Goal: Task Accomplishment & Management: Use online tool/utility

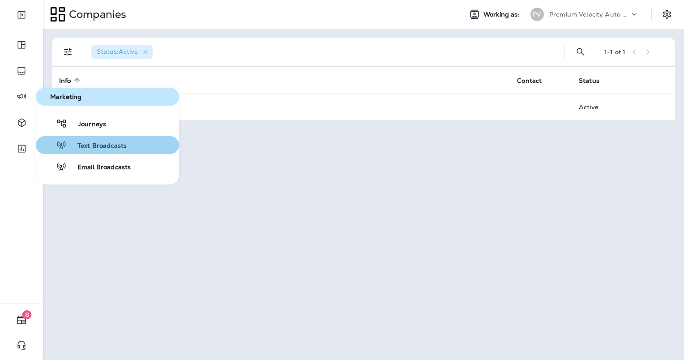
click at [94, 147] on span "Text Broadcasts" at bounding box center [97, 146] width 60 height 9
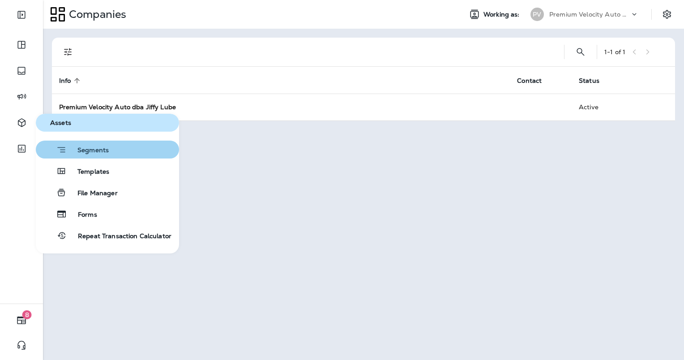
click at [110, 151] on button "Segments" at bounding box center [107, 150] width 143 height 18
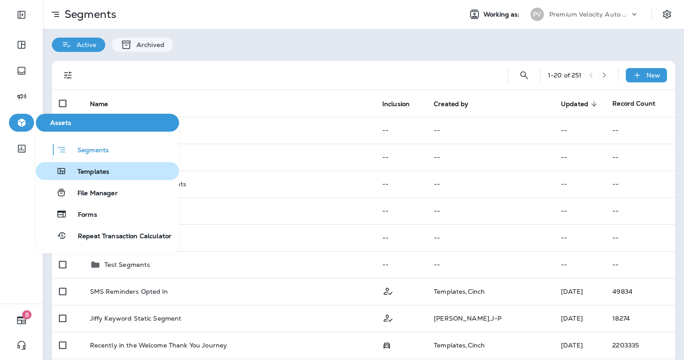
click at [115, 178] on button "Templates" at bounding box center [107, 171] width 143 height 18
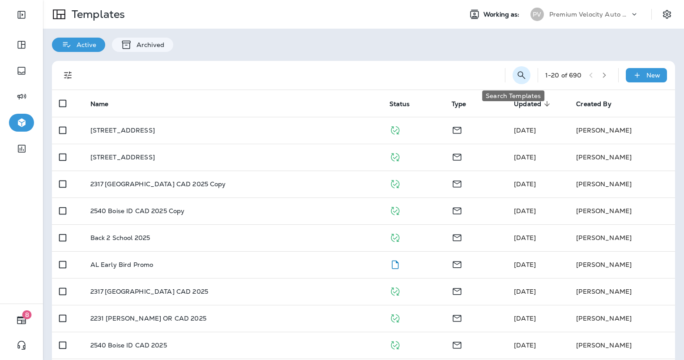
click at [518, 72] on icon "Search Templates" at bounding box center [521, 75] width 11 height 11
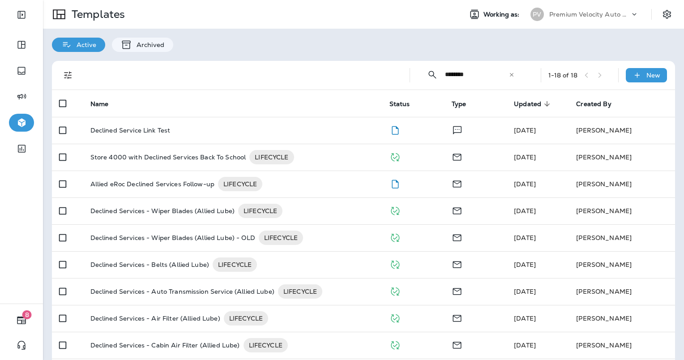
type input "********"
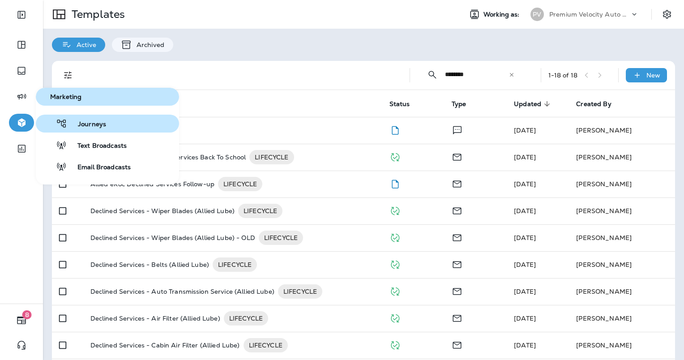
drag, startPoint x: 91, startPoint y: 127, endPoint x: 83, endPoint y: 121, distance: 9.9
click at [83, 121] on span "Journeys" at bounding box center [86, 124] width 39 height 9
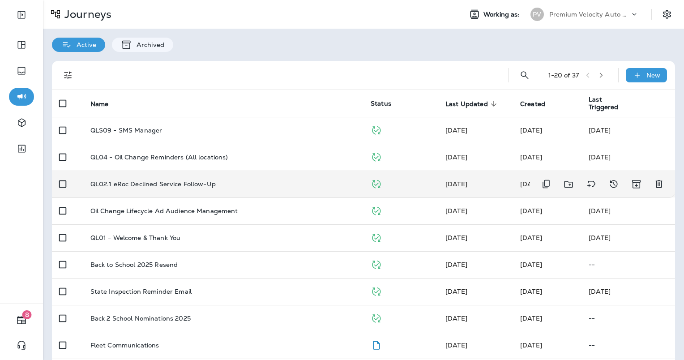
click at [253, 185] on div "QL02.1 eRoc Declined Service Follow-Up" at bounding box center [223, 184] width 266 height 7
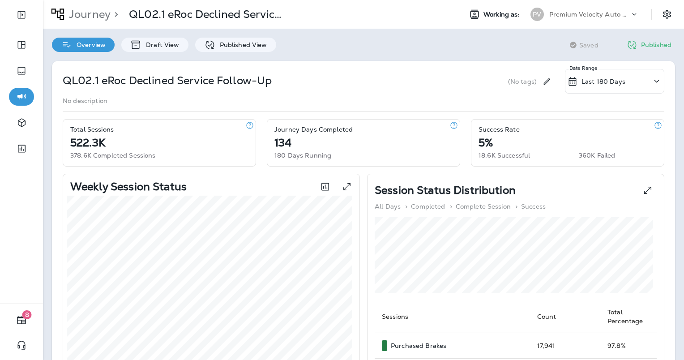
click at [161, 44] on p "Draft View" at bounding box center [161, 44] width 38 height 7
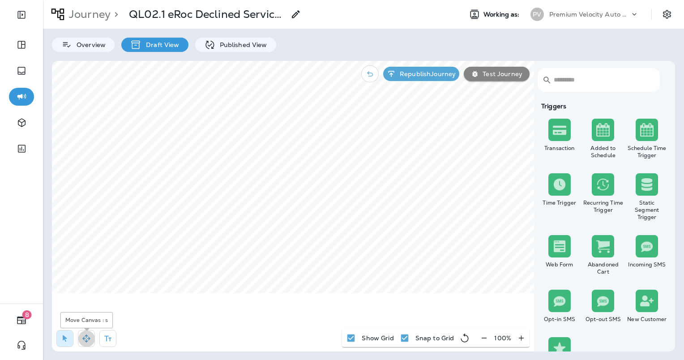
click at [87, 337] on icon "button" at bounding box center [86, 338] width 9 height 9
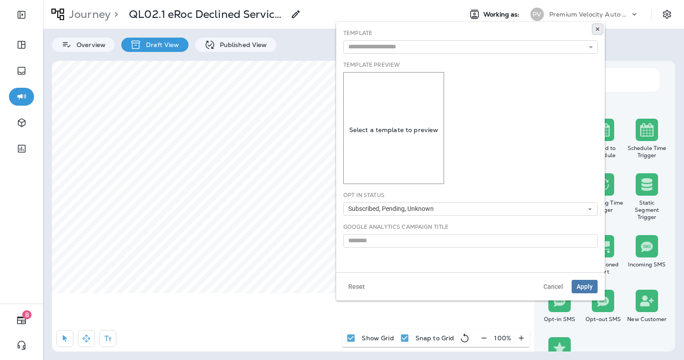
click at [594, 28] on button at bounding box center [598, 29] width 10 height 10
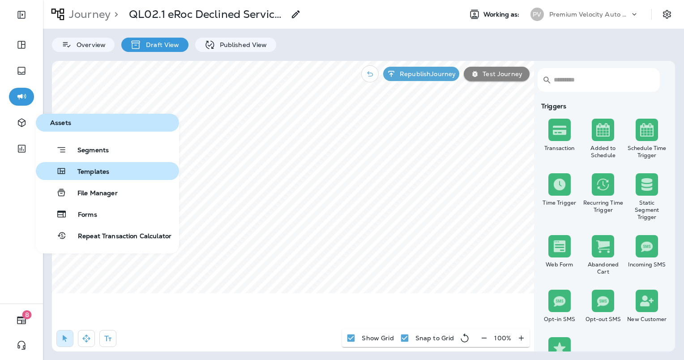
click at [95, 175] on span "Templates" at bounding box center [88, 172] width 43 height 9
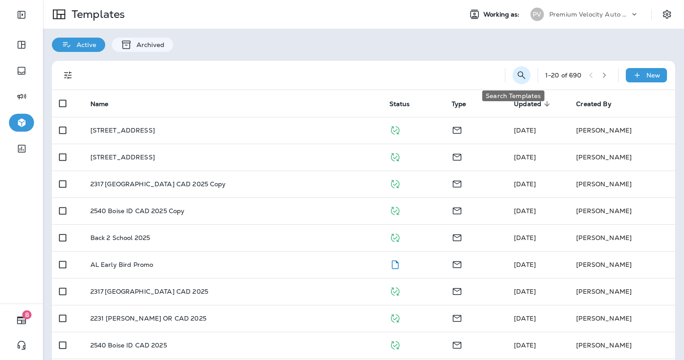
click at [518, 75] on icon "Search Templates" at bounding box center [522, 75] width 8 height 8
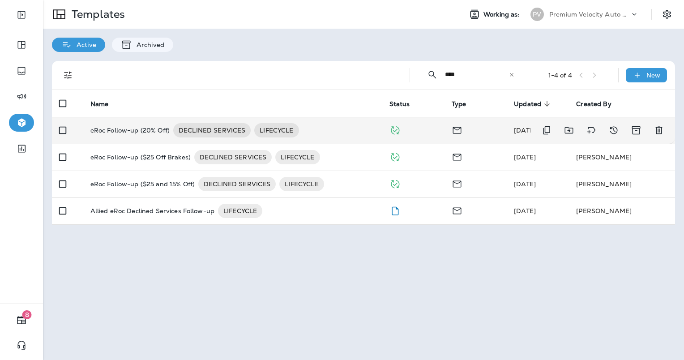
type input "****"
click at [340, 129] on div "eRoc Follow-up (20% Off) DECLINED SERVICES LIFECYCLE" at bounding box center [232, 130] width 285 height 14
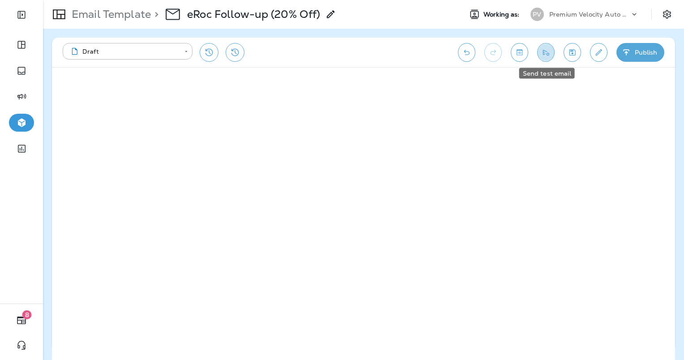
click at [545, 49] on icon "Send test email" at bounding box center [546, 52] width 9 height 9
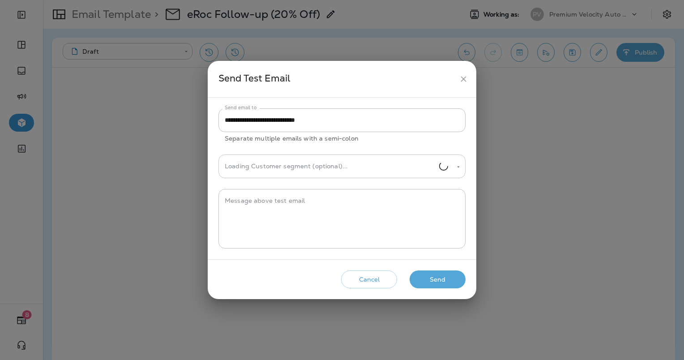
click at [318, 162] on input "Loading Customer segment (optional)..." at bounding box center [331, 167] width 217 height 16
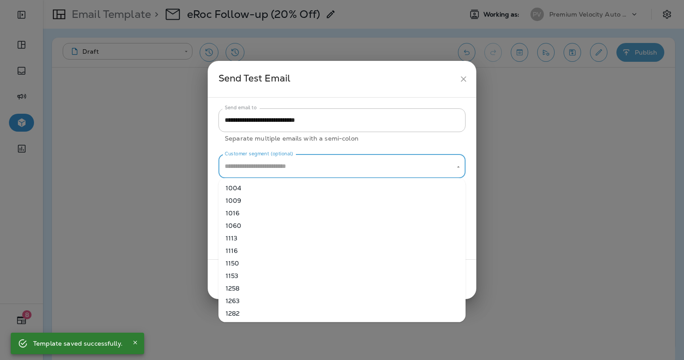
click at [304, 231] on li "1060" at bounding box center [342, 225] width 247 height 13
type input "****"
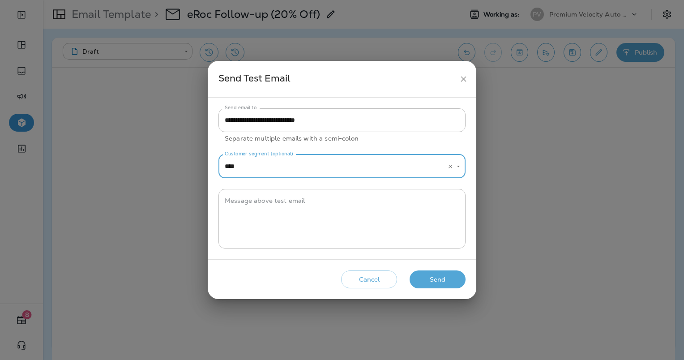
click at [467, 77] on icon "close" at bounding box center [463, 78] width 9 height 9
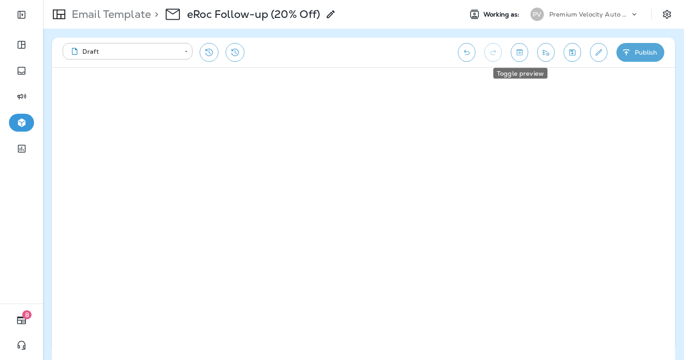
click at [523, 51] on icon "Toggle preview" at bounding box center [519, 52] width 9 height 9
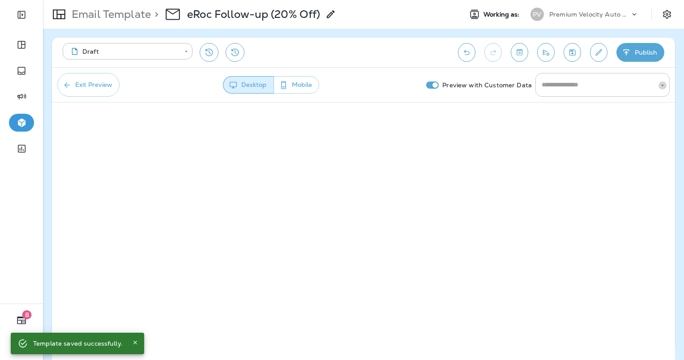
click at [662, 86] on icon "Open" at bounding box center [663, 85] width 6 height 6
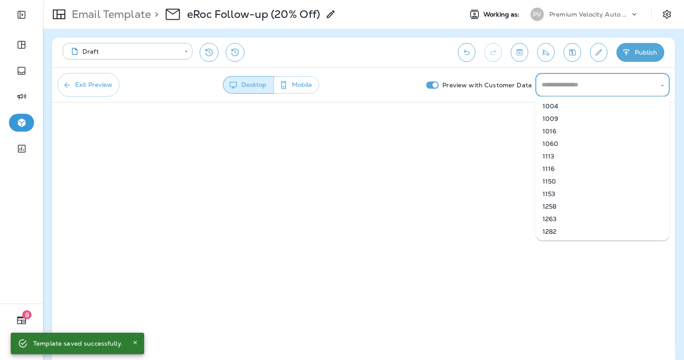
click at [609, 154] on li "1113" at bounding box center [603, 156] width 134 height 13
type input "****"
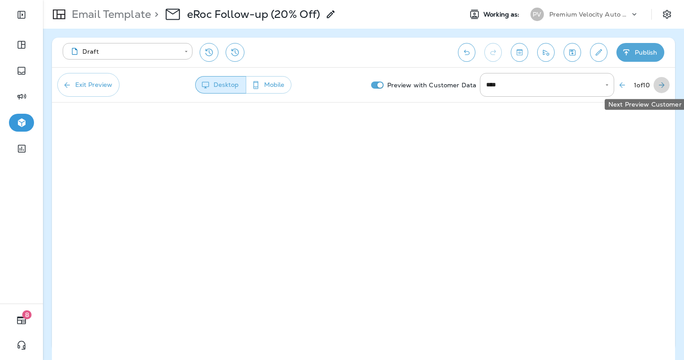
click at [661, 87] on icon "Next Preview Customer" at bounding box center [662, 85] width 9 height 9
click at [661, 84] on icon "Next Preview Customer" at bounding box center [662, 85] width 9 height 9
click at [662, 81] on icon "Next Preview Customer" at bounding box center [662, 85] width 9 height 9
click at [666, 83] on icon "Next Preview Customer" at bounding box center [662, 85] width 9 height 9
click at [588, 81] on div "**** ​" at bounding box center [546, 85] width 134 height 24
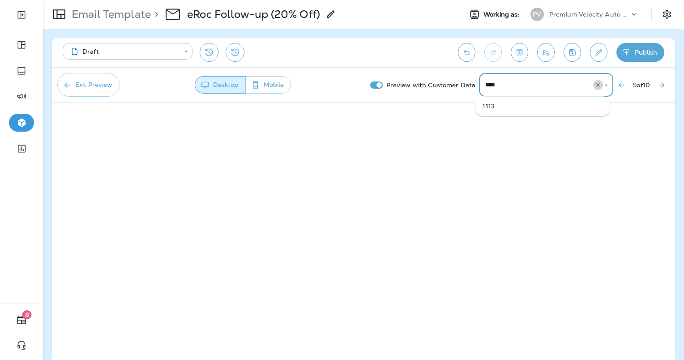
click at [595, 86] on icon "Clear" at bounding box center [598, 85] width 6 height 6
click at [603, 88] on icon "Close" at bounding box center [606, 85] width 6 height 6
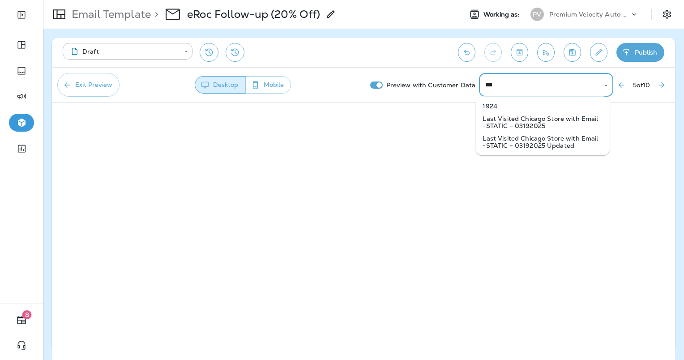
click at [540, 108] on li "1924" at bounding box center [543, 106] width 134 height 13
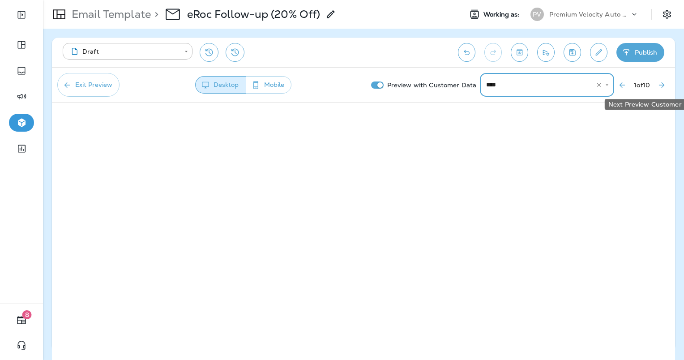
type input "****"
click at [659, 86] on icon "Next Preview Customer" at bounding box center [662, 85] width 9 height 9
click at [658, 88] on icon "Next Preview Customer" at bounding box center [662, 85] width 9 height 9
click at [658, 87] on icon "Next Preview Customer" at bounding box center [662, 85] width 9 height 9
click at [663, 90] on button "Next Preview Customer" at bounding box center [662, 85] width 16 height 16
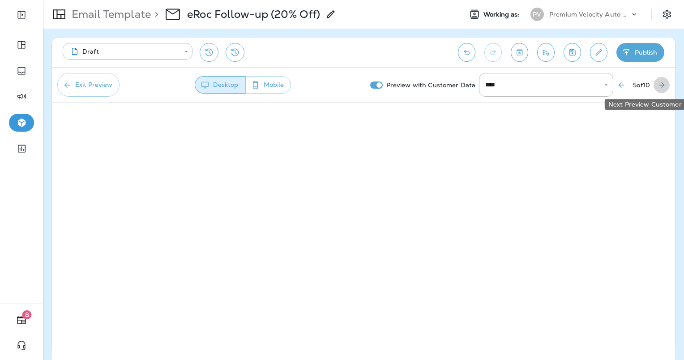
click at [659, 84] on icon "Next Preview Customer" at bounding box center [662, 85] width 9 height 9
click at [667, 88] on button "Next Preview Customer" at bounding box center [662, 85] width 16 height 16
click at [604, 86] on icon "Open" at bounding box center [607, 85] width 6 height 6
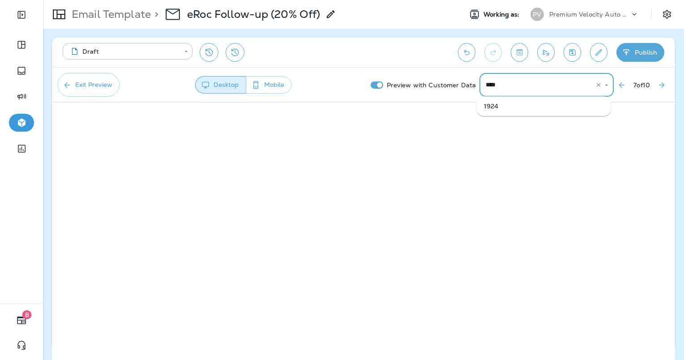
click at [596, 87] on icon "Clear" at bounding box center [599, 85] width 6 height 6
click at [503, 87] on input "text" at bounding box center [540, 85] width 113 height 16
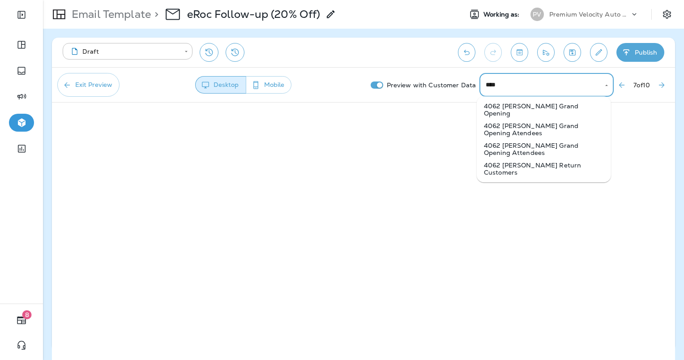
click at [572, 103] on li "4062 Rosenberg Grand Opening" at bounding box center [544, 110] width 134 height 20
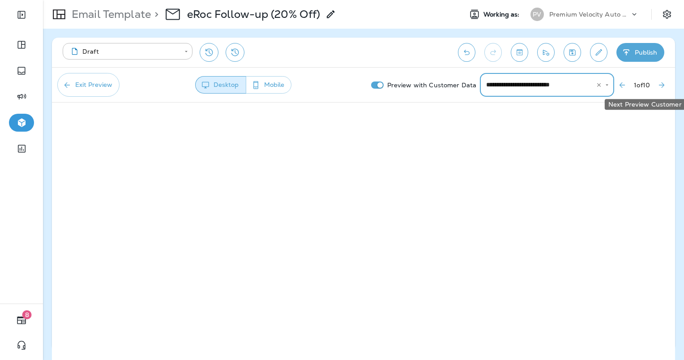
type input "**********"
click at [660, 86] on icon "Next Preview Customer" at bounding box center [662, 85] width 9 height 9
click at [664, 84] on icon "Next Preview Customer" at bounding box center [662, 85] width 9 height 9
